Goal: Find specific page/section: Find specific page/section

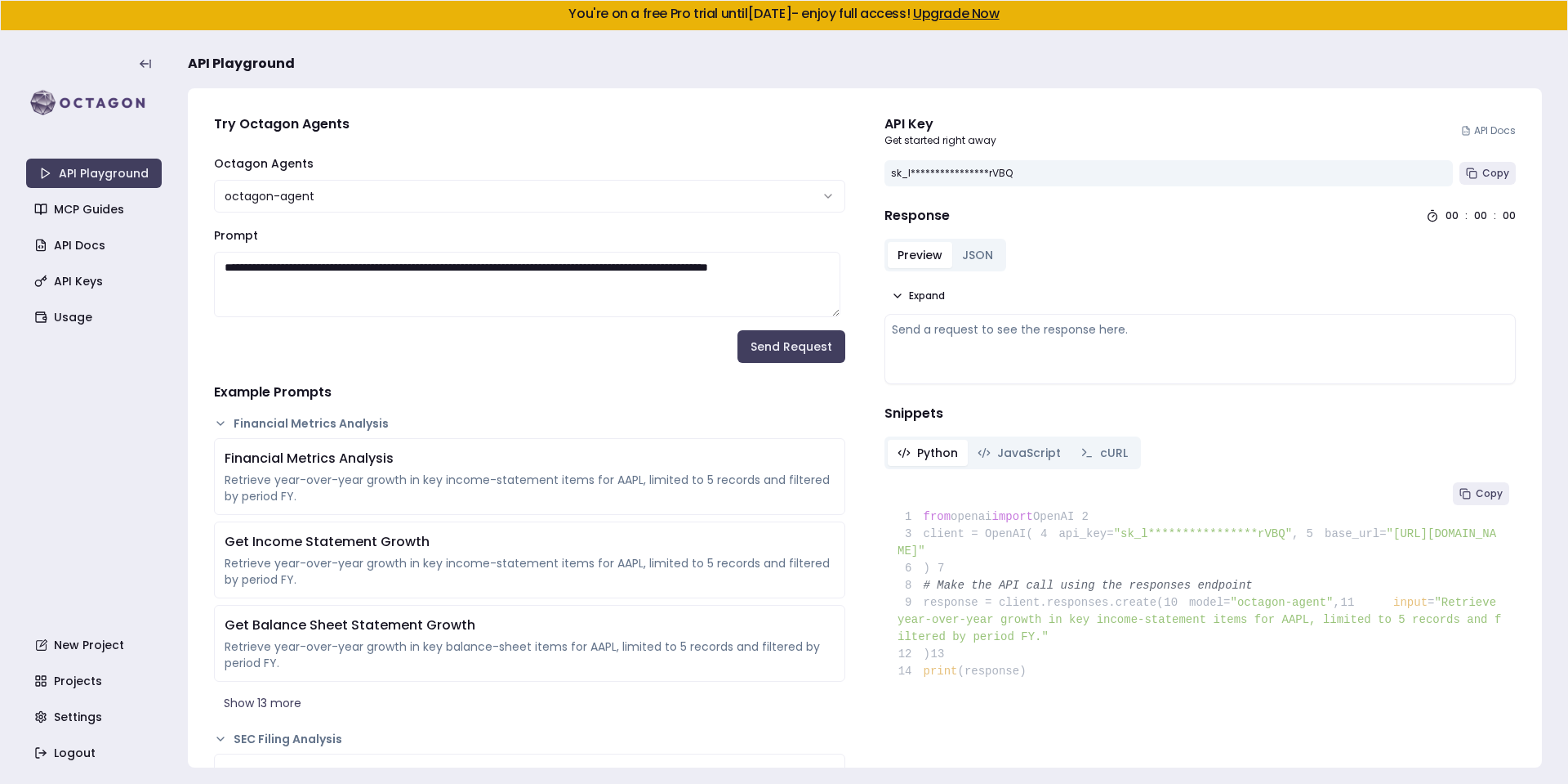
click at [103, 313] on link "Usage" at bounding box center [95, 316] width 136 height 30
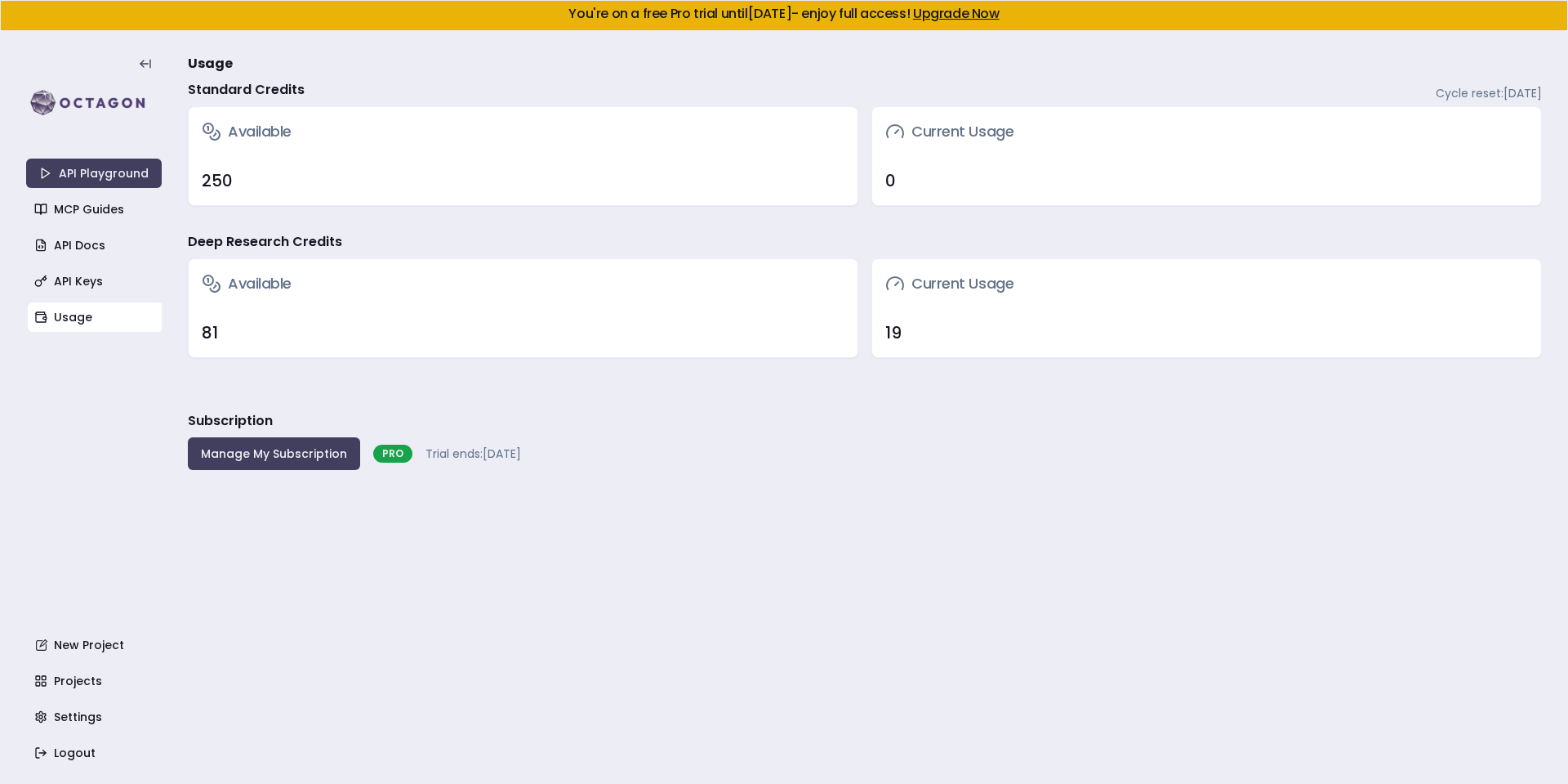
click at [612, 443] on div "Subscription Manage My Subscription PRO Trial ends: October 24, 2025" at bounding box center [864, 440] width 1355 height 59
